Goal: Information Seeking & Learning: Check status

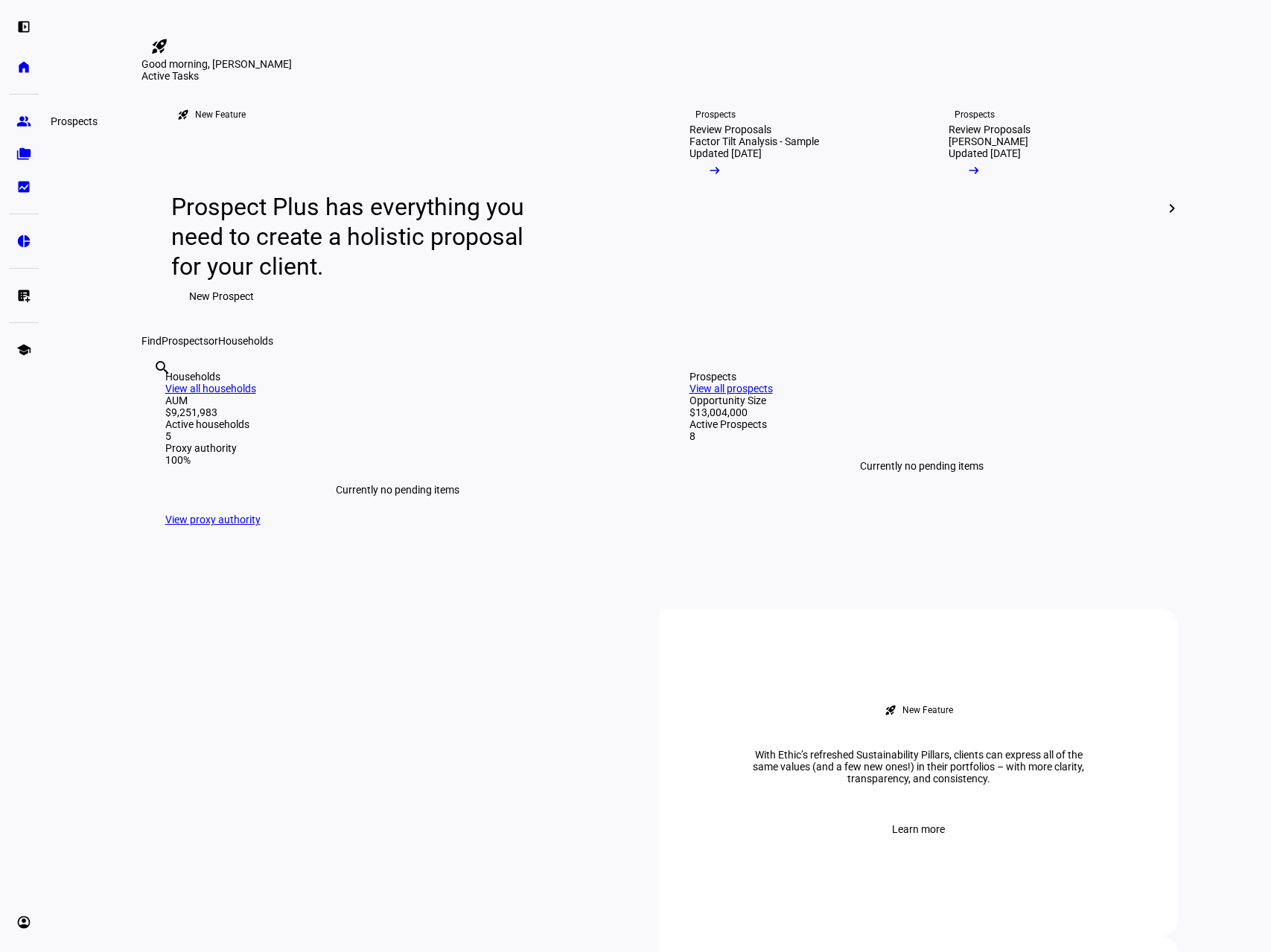
click at [25, 123] on eth-mat-symbol "group" at bounding box center [24, 121] width 15 height 15
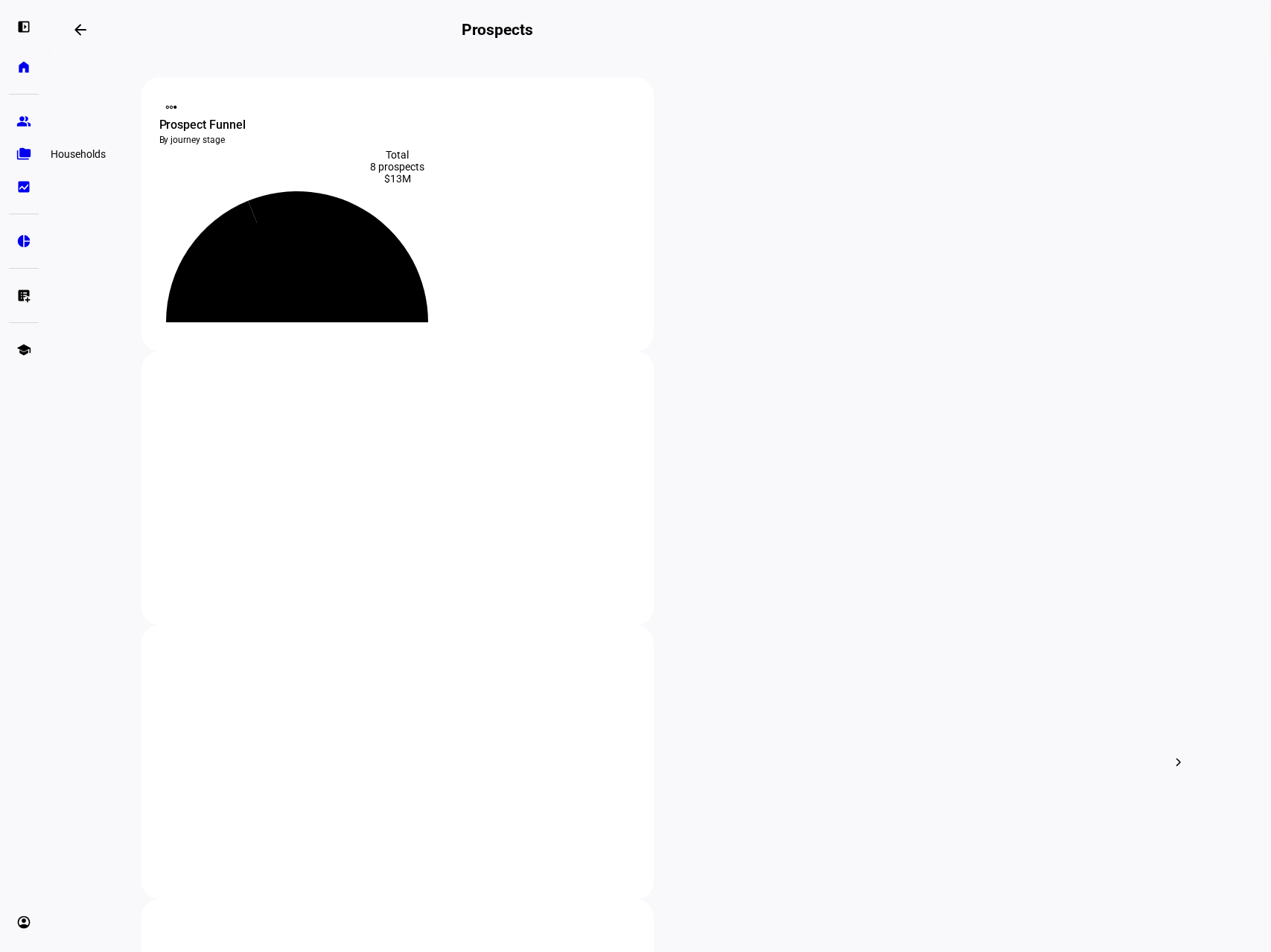
click at [24, 160] on eth-mat-symbol "folder_copy" at bounding box center [24, 154] width 15 height 15
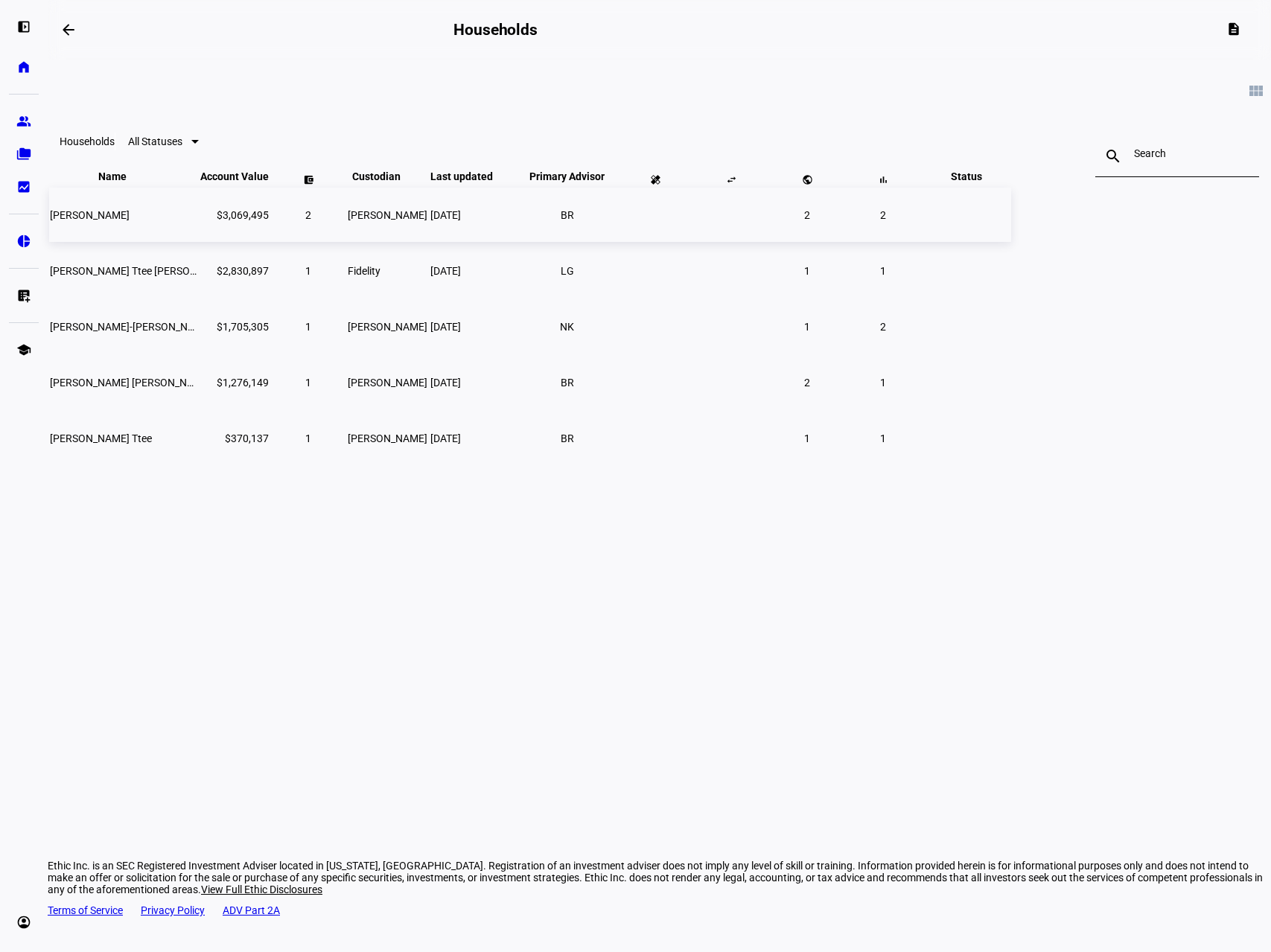
click at [130, 221] on span "[PERSON_NAME]" at bounding box center [90, 215] width 80 height 12
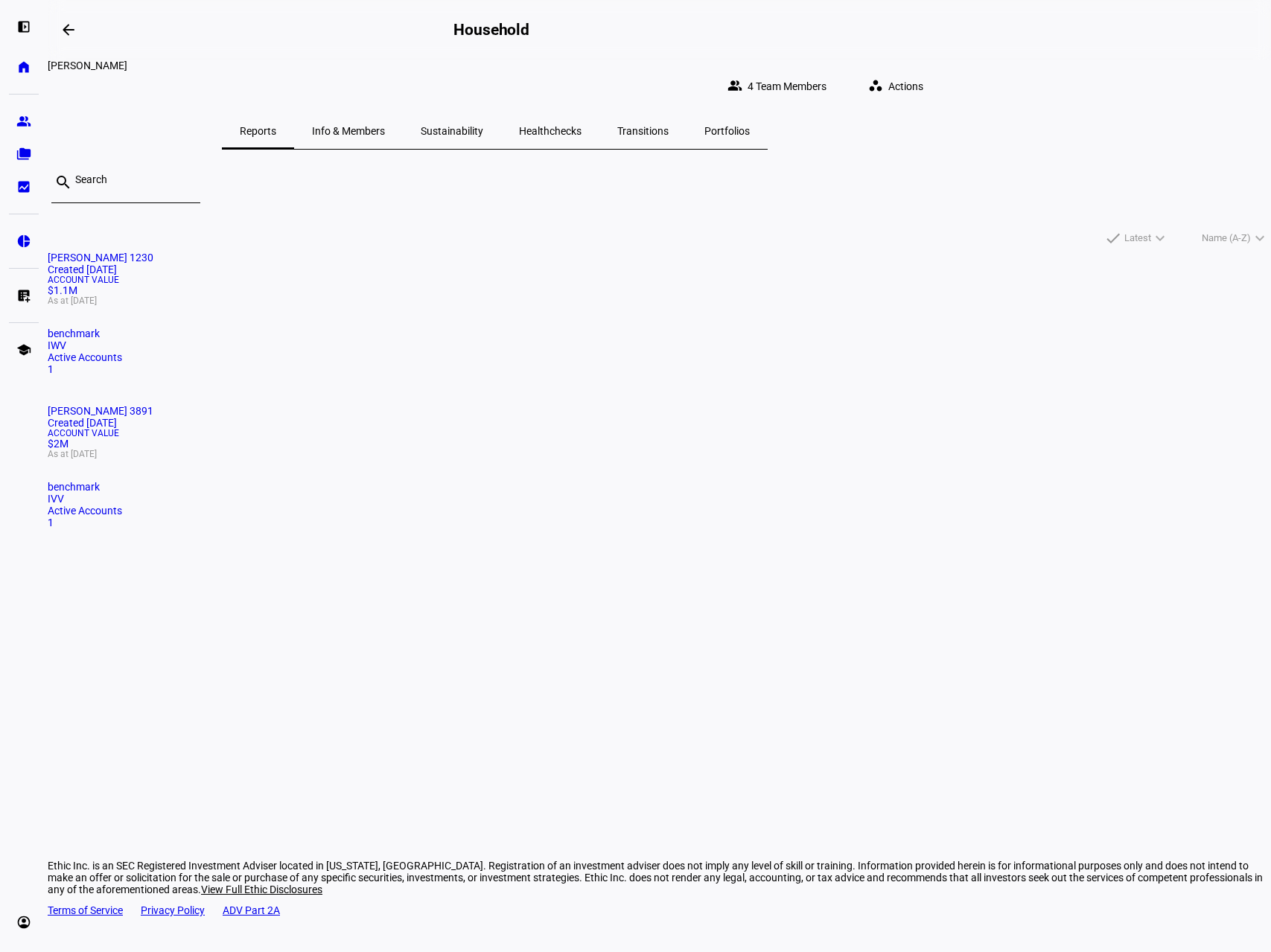
click at [483, 125] on span "Sustainability" at bounding box center [451, 131] width 62 height 11
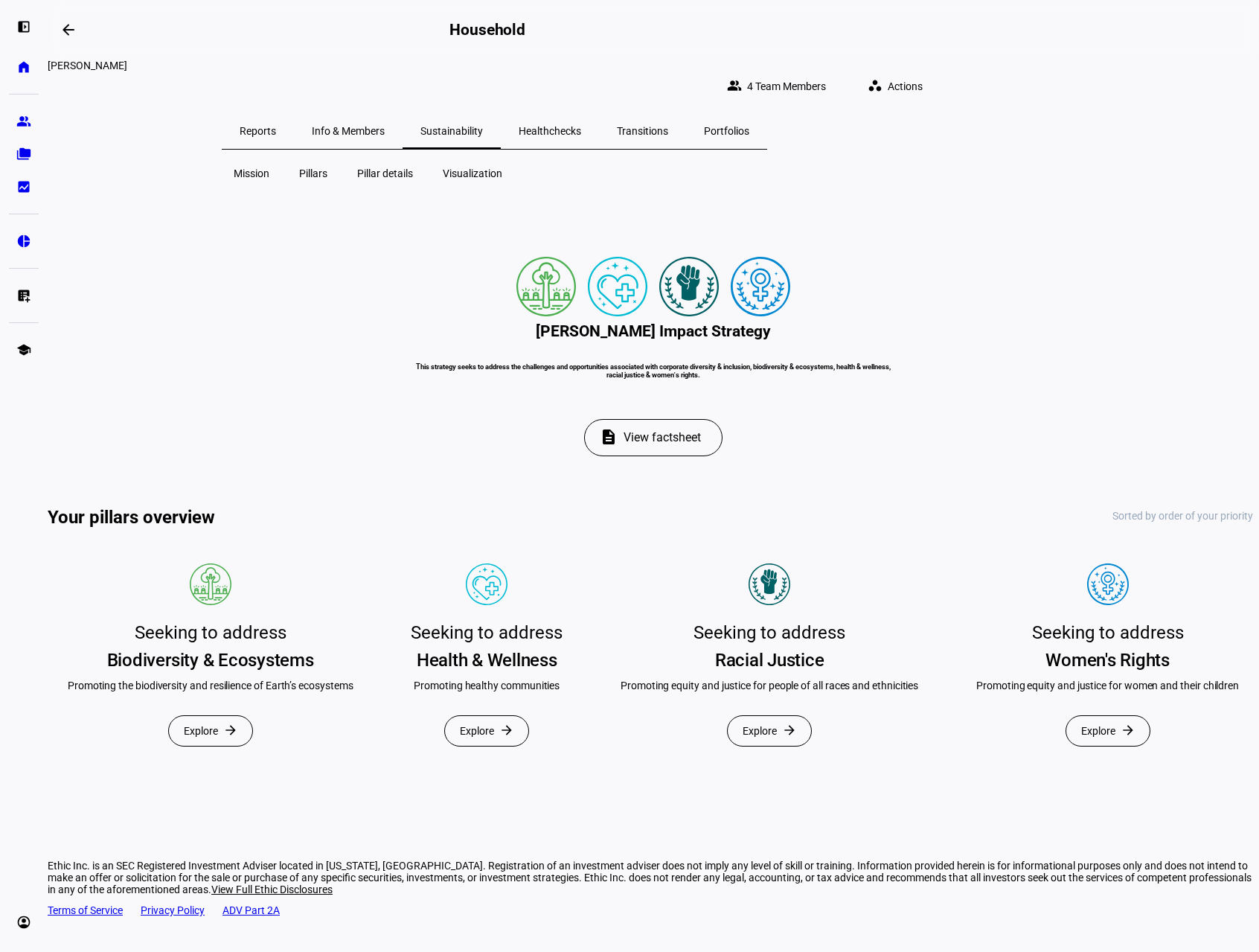
click at [385, 113] on span "Info & Members" at bounding box center [347, 131] width 73 height 36
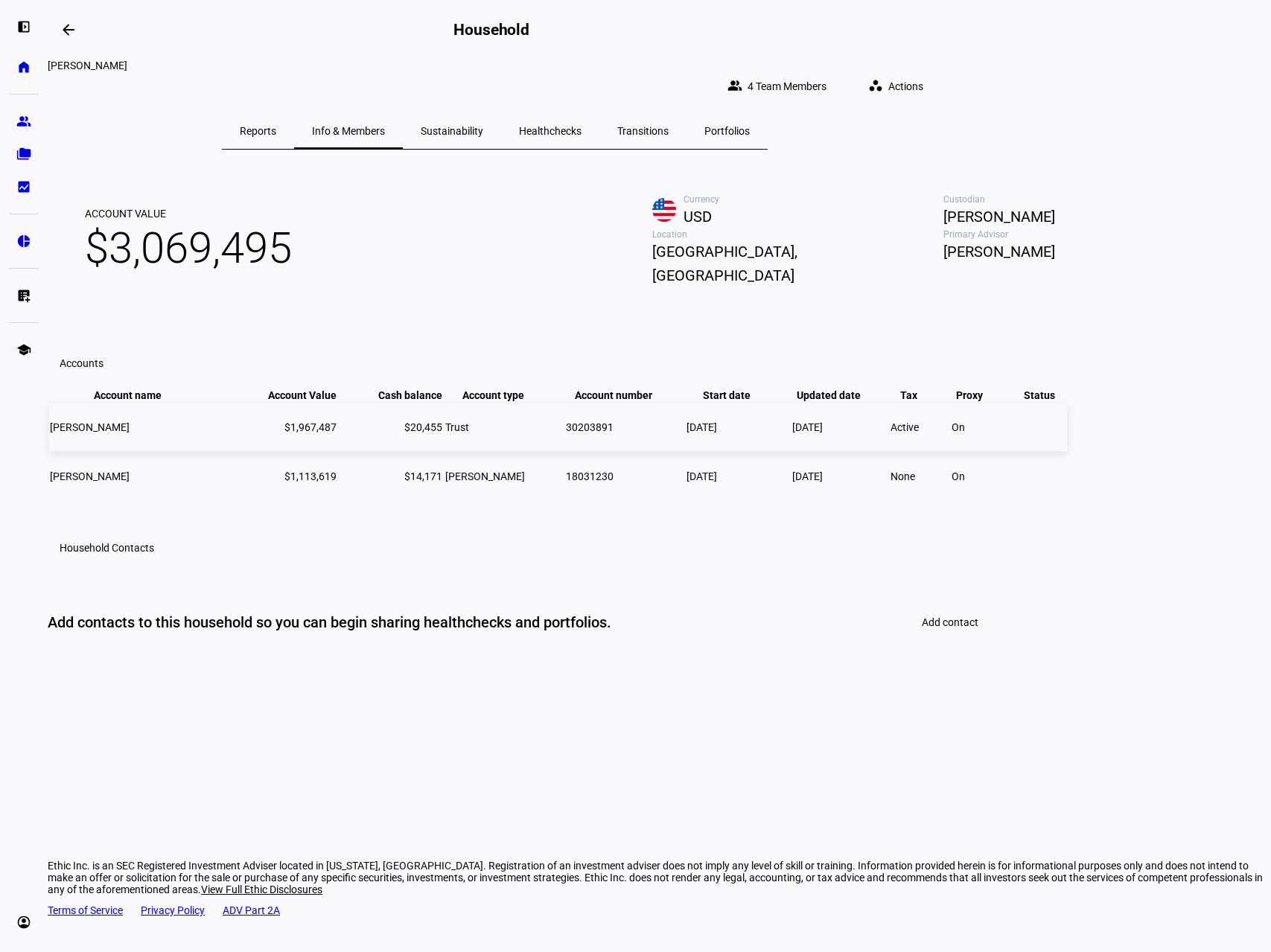
click at [130, 433] on span "[PERSON_NAME]" at bounding box center [90, 427] width 80 height 12
click at [276, 125] on span "Reports" at bounding box center [258, 131] width 37 height 11
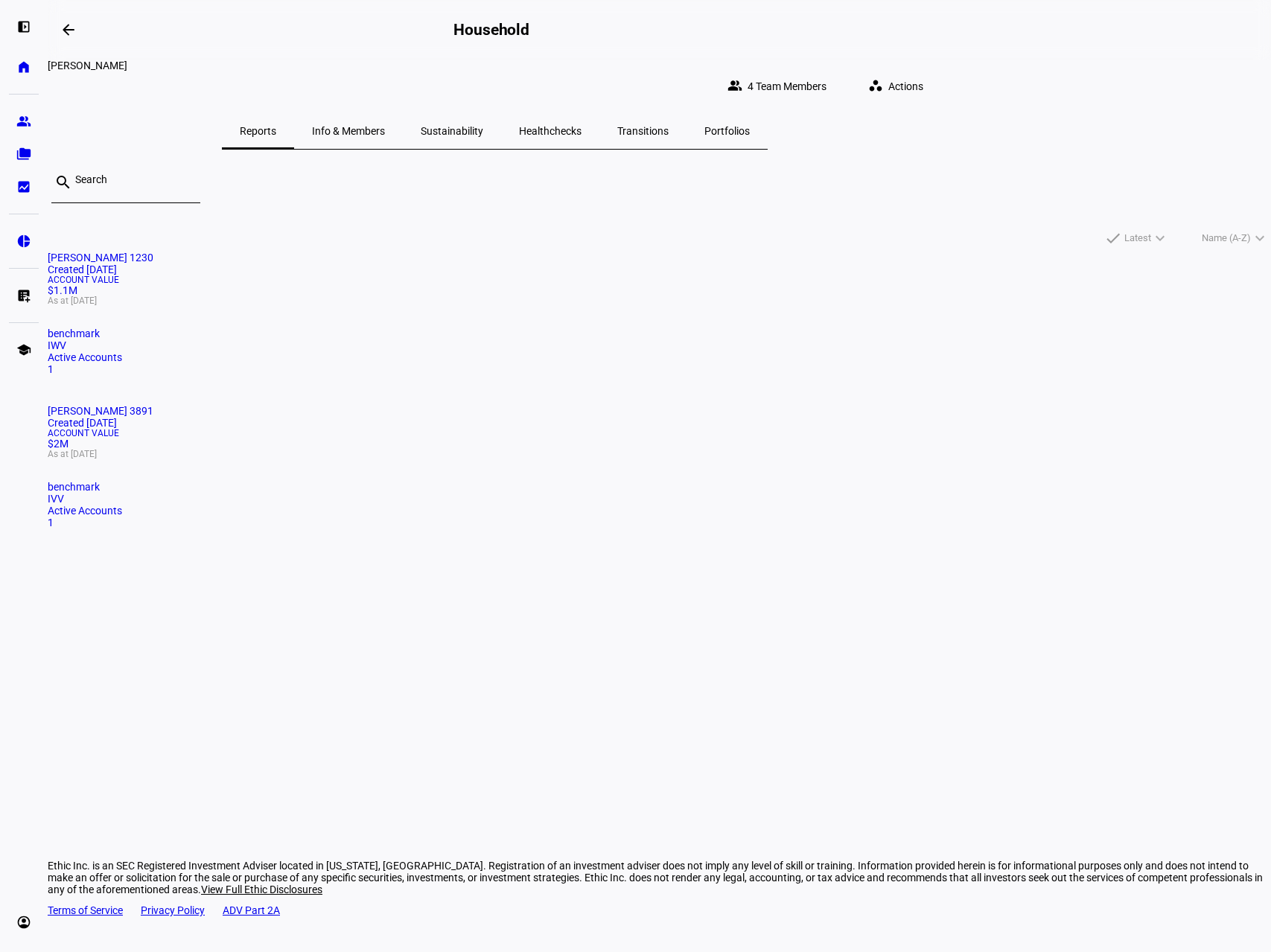
click at [322, 305] on div "Account Value $1.1M As at [DATE]" at bounding box center [659, 290] width 1224 height 30
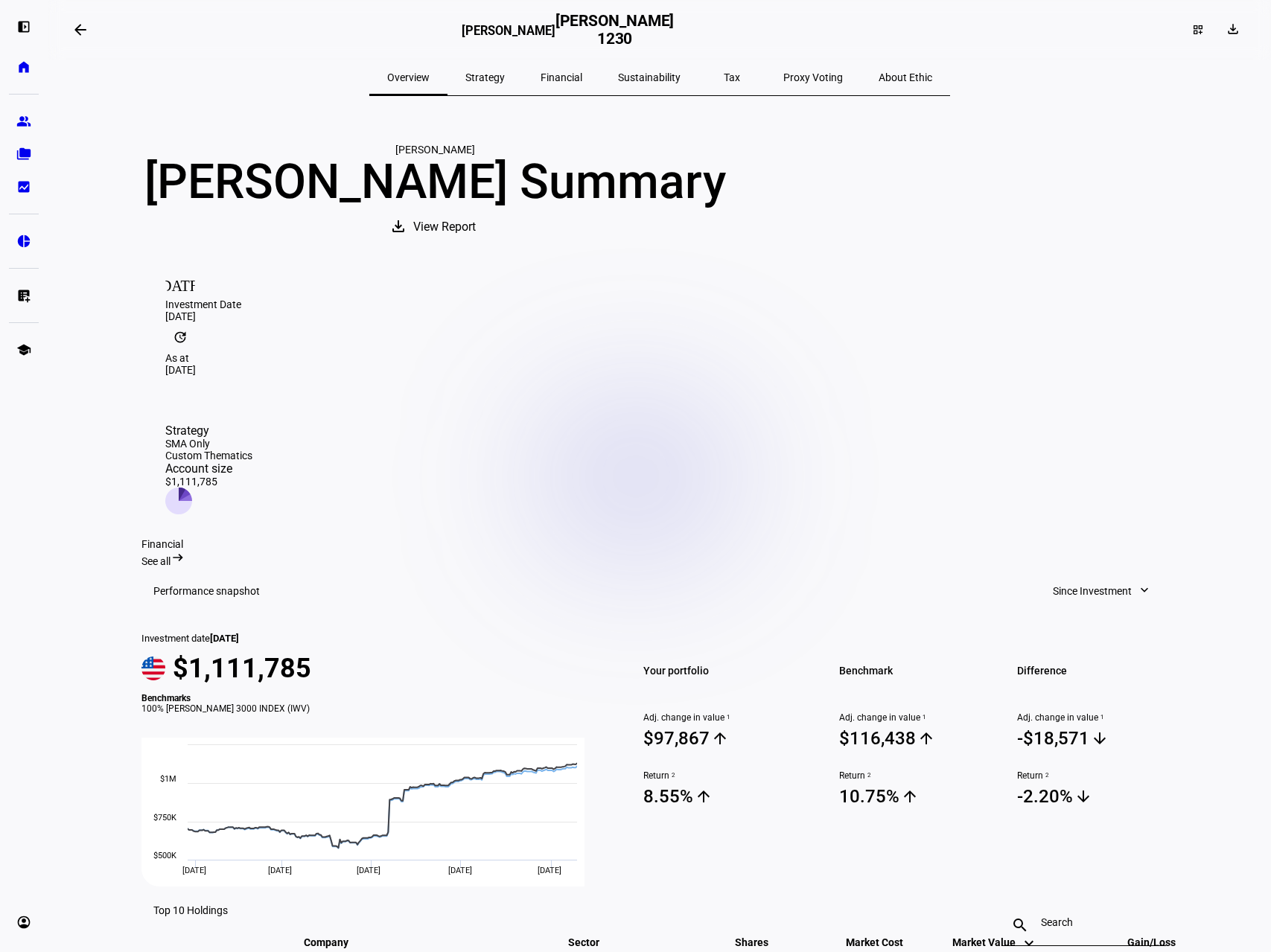
click at [94, 33] on span at bounding box center [80, 30] width 36 height 36
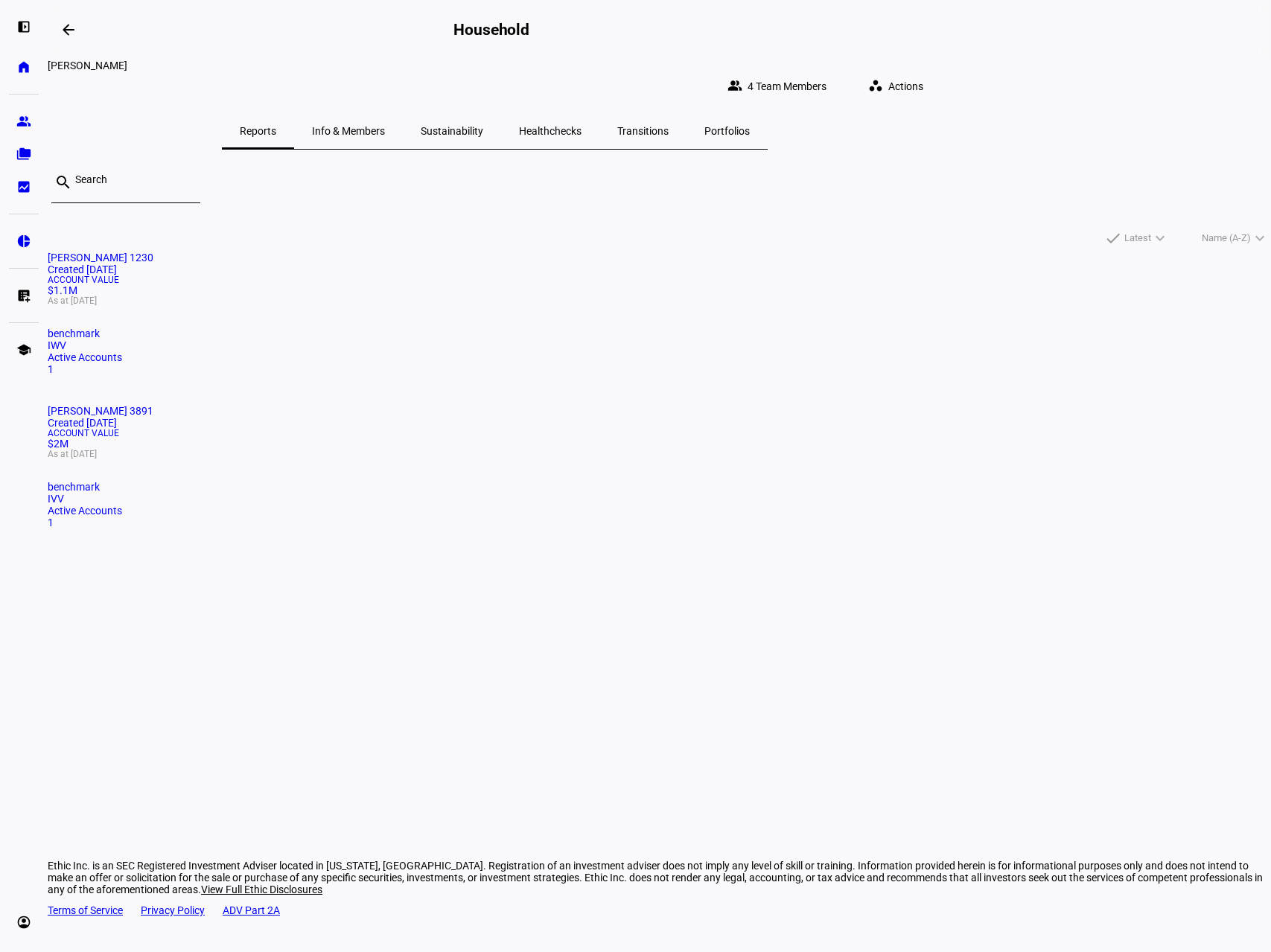
click at [600, 429] on div "Account Value $2M As at [DATE]" at bounding box center [659, 444] width 1224 height 30
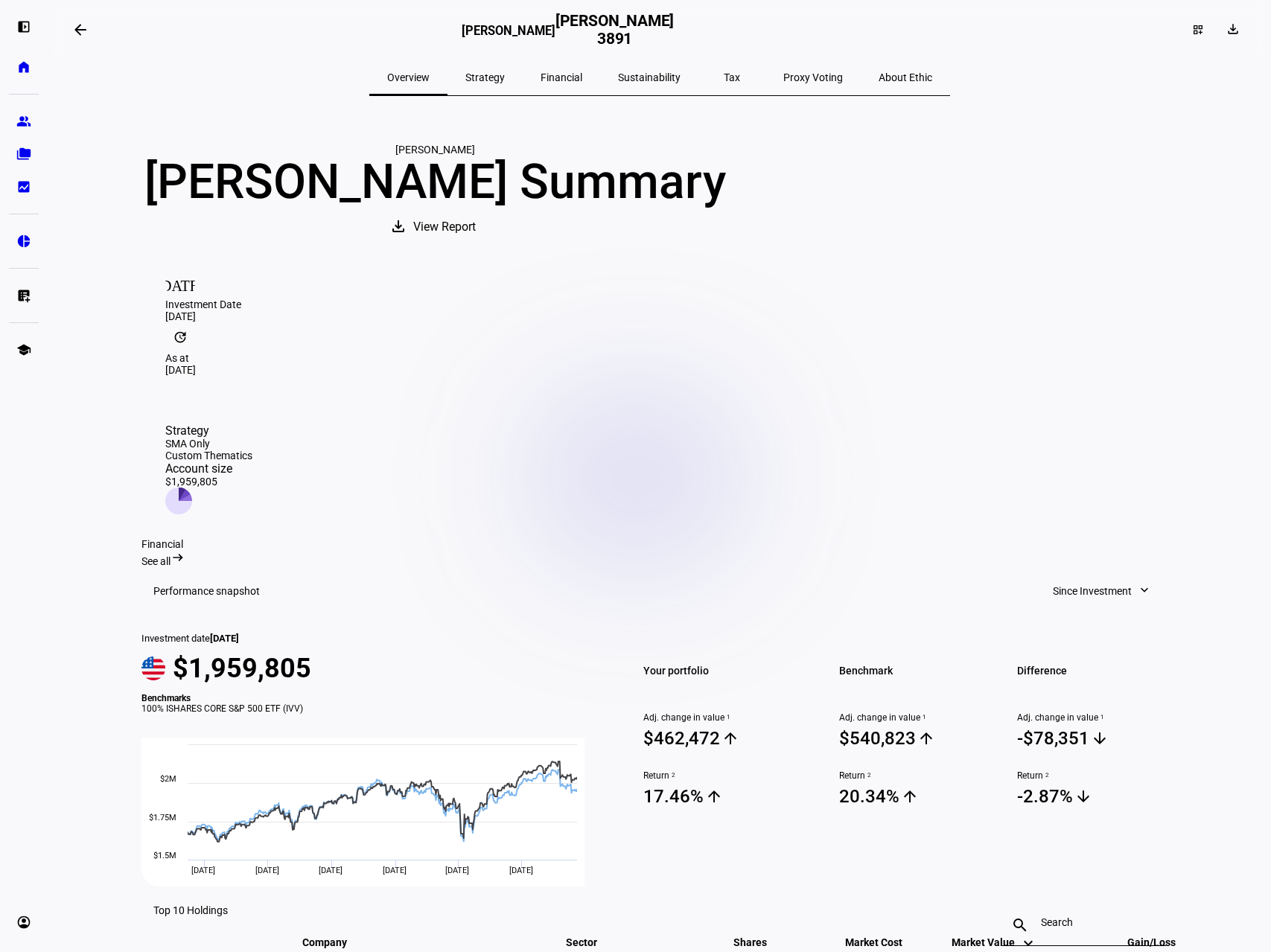
click at [726, 75] on div "Tax" at bounding box center [732, 77] width 67 height 36
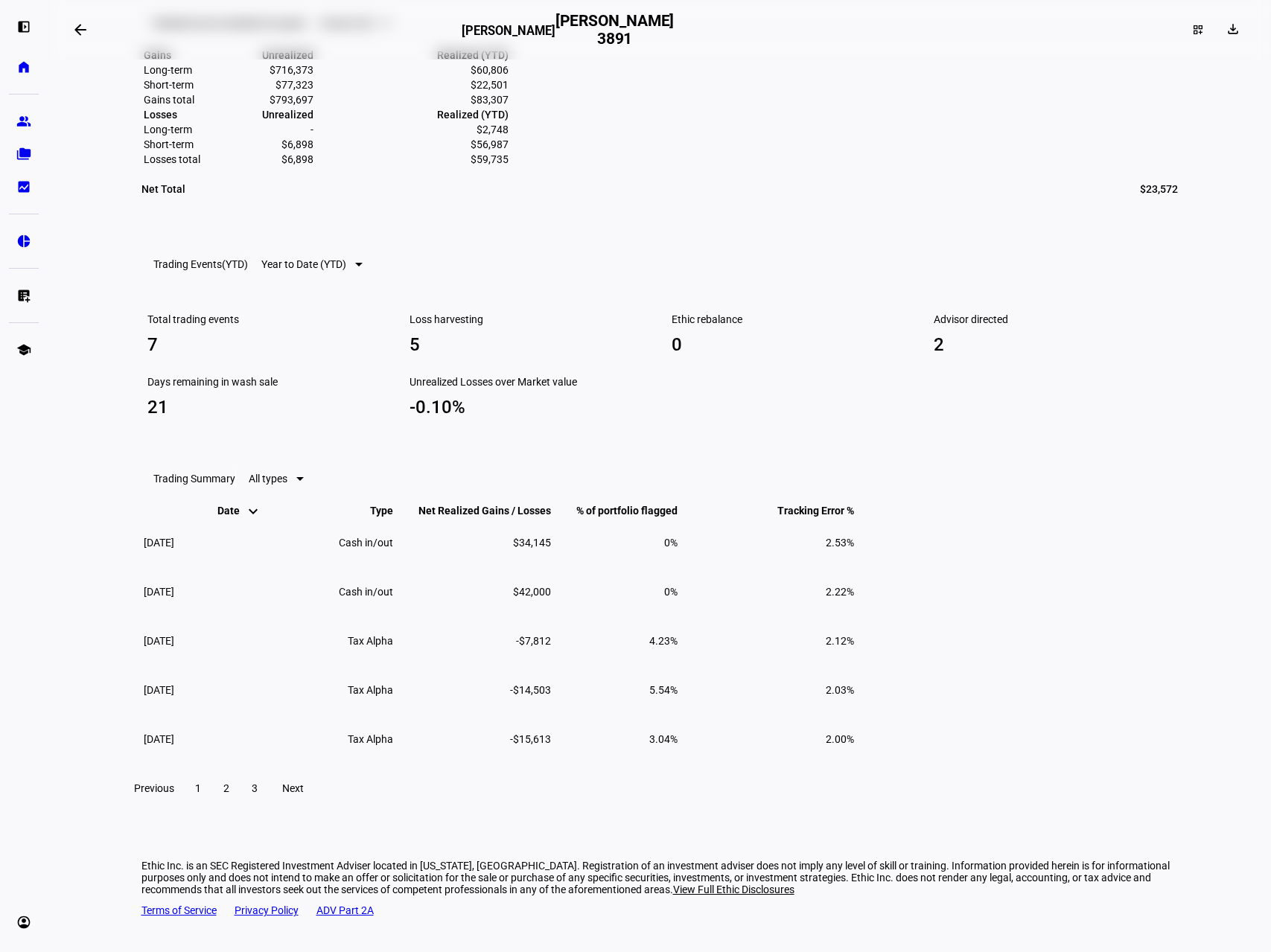
scroll to position [1131, 0]
